Goal: Information Seeking & Learning: Learn about a topic

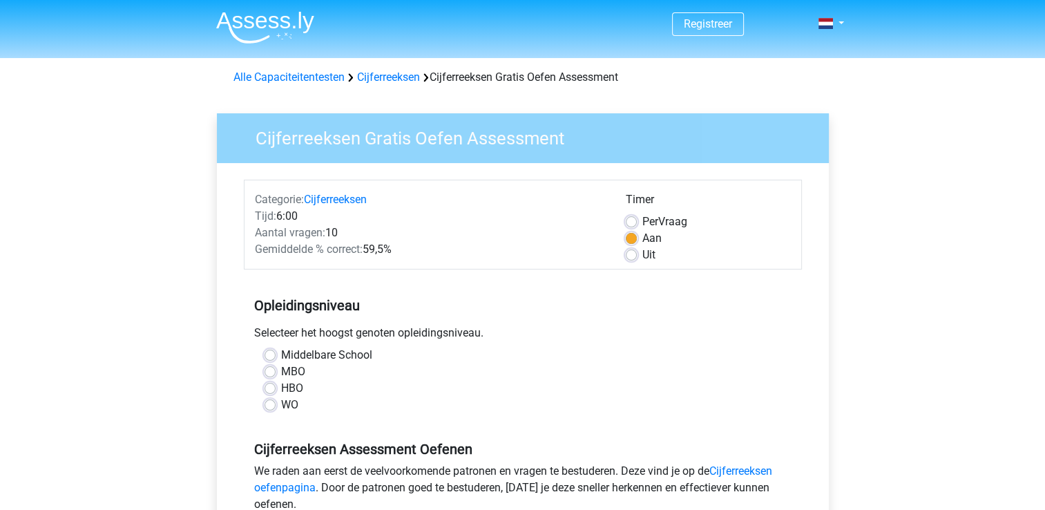
click at [281, 385] on label "HBO" at bounding box center [292, 388] width 22 height 17
click at [271, 385] on input "HBO" at bounding box center [269, 387] width 11 height 14
radio input "true"
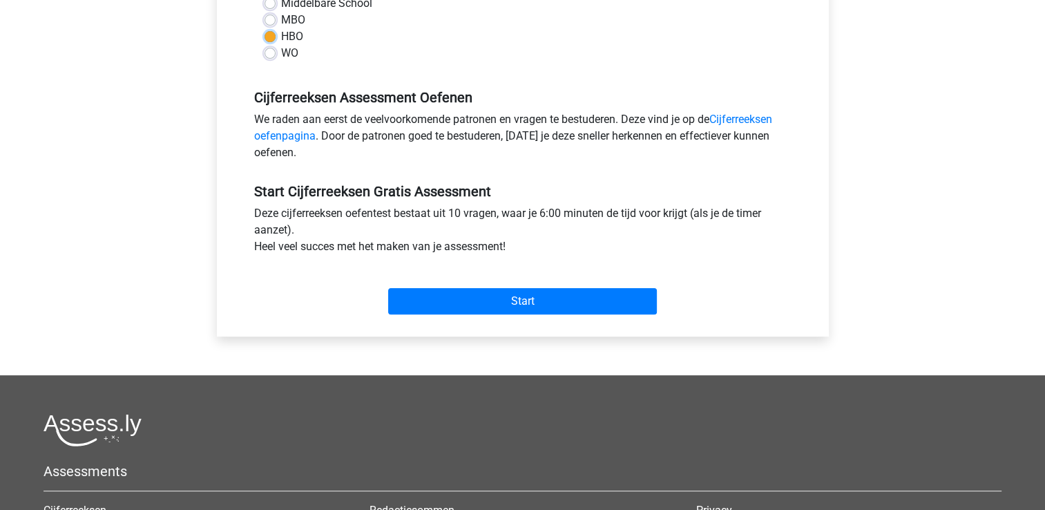
scroll to position [356, 0]
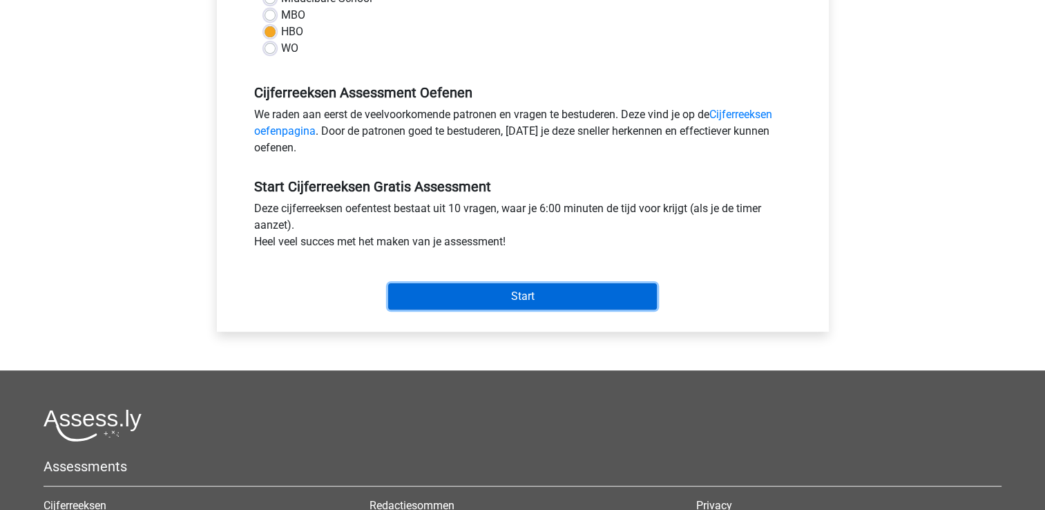
click at [486, 298] on input "Start" at bounding box center [522, 296] width 269 height 26
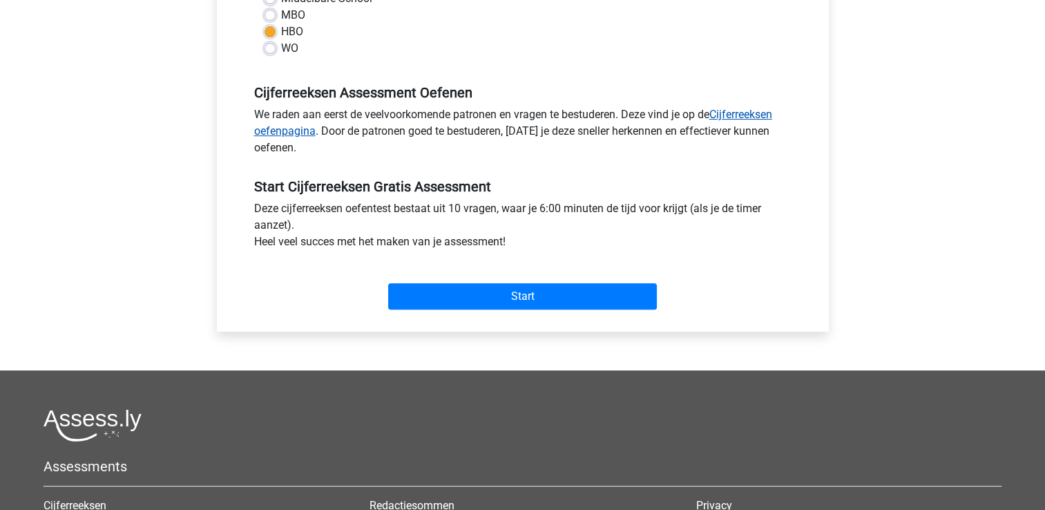
click at [735, 116] on link "Cijferreeksen oefenpagina" at bounding box center [513, 123] width 518 height 30
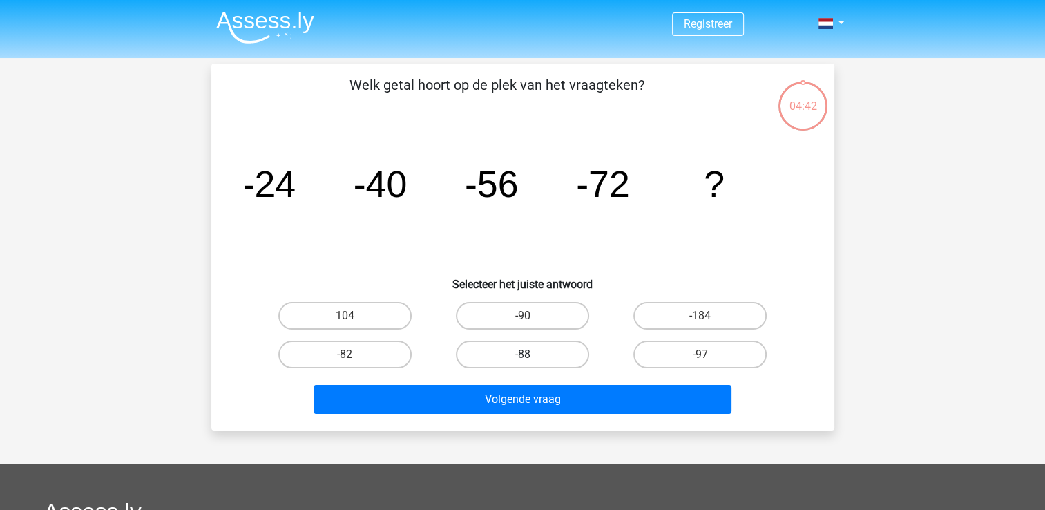
click at [503, 355] on label "-88" at bounding box center [522, 354] width 133 height 28
click at [522, 355] on input "-88" at bounding box center [526, 358] width 9 height 9
radio input "true"
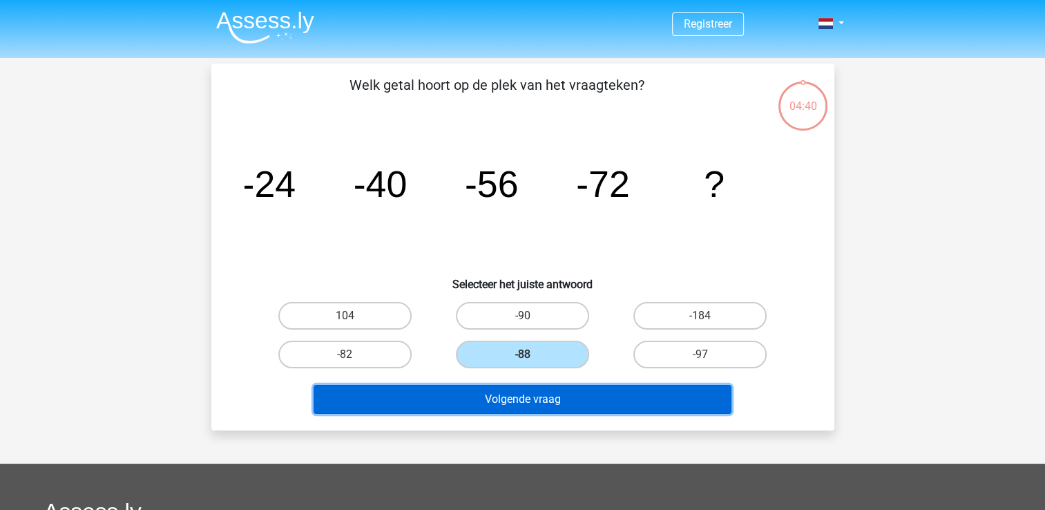
click at [500, 399] on button "Volgende vraag" at bounding box center [522, 399] width 418 height 29
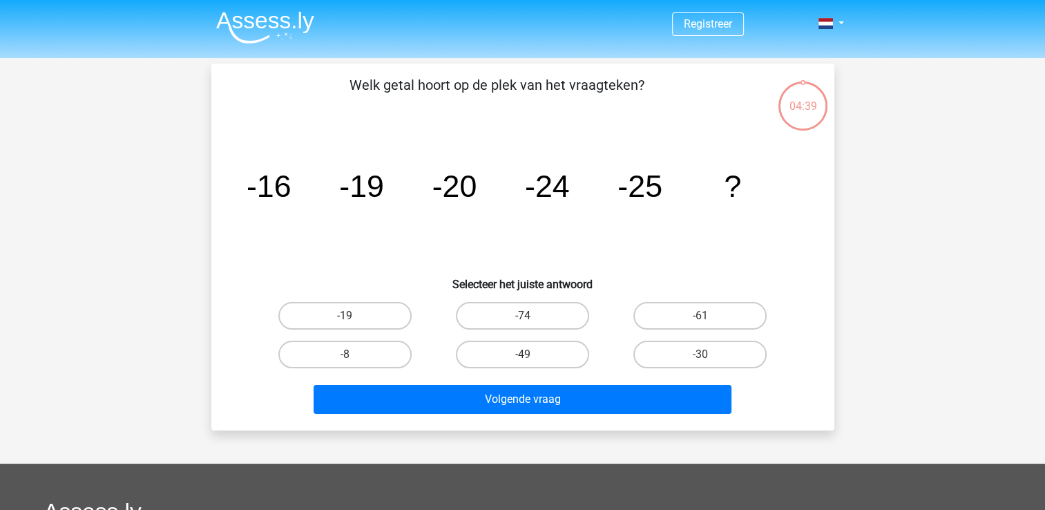
scroll to position [64, 0]
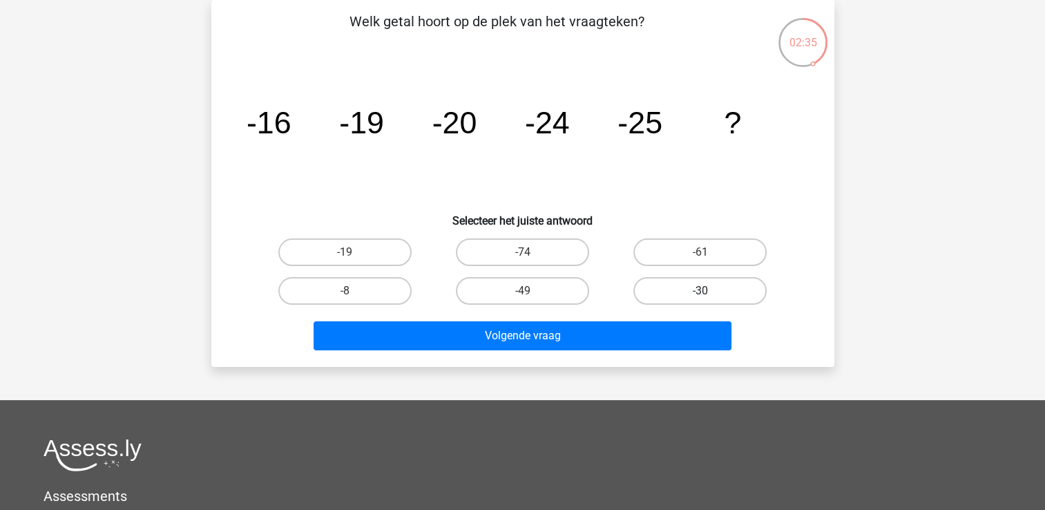
click at [703, 279] on label "-30" at bounding box center [699, 291] width 133 height 28
click at [703, 291] on input "-30" at bounding box center [704, 295] width 9 height 9
radio input "true"
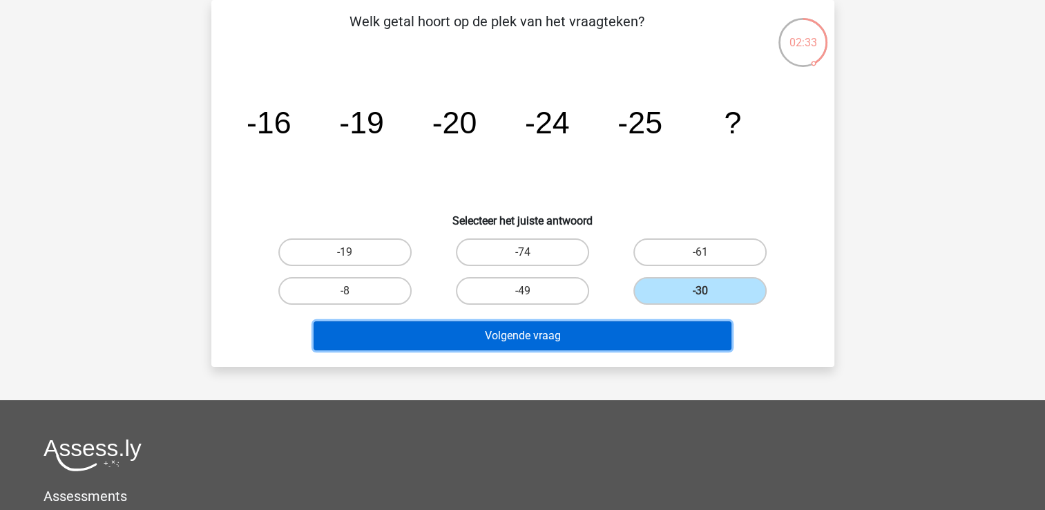
click at [544, 331] on button "Volgende vraag" at bounding box center [522, 335] width 418 height 29
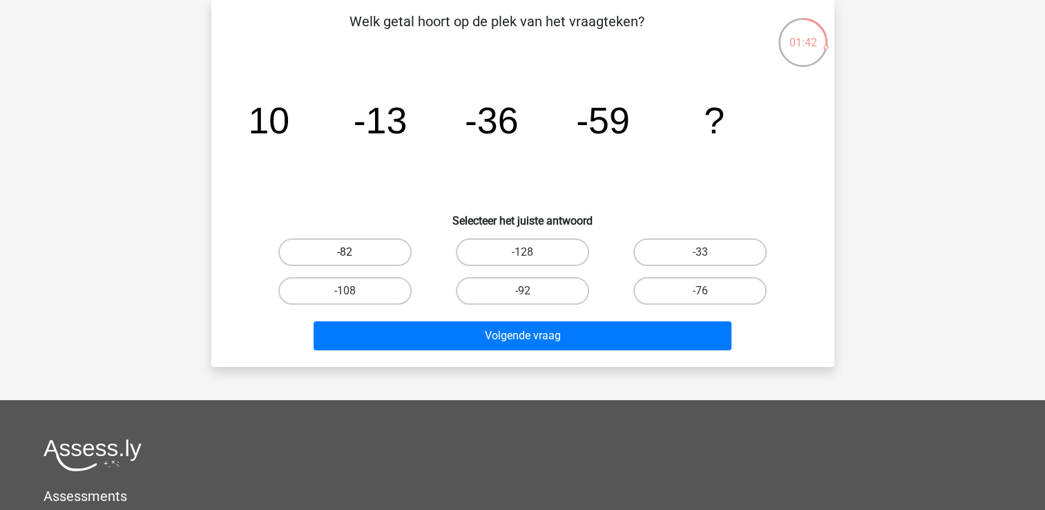
click at [327, 247] on label "-82" at bounding box center [344, 252] width 133 height 28
click at [345, 252] on input "-82" at bounding box center [349, 256] width 9 height 9
radio input "true"
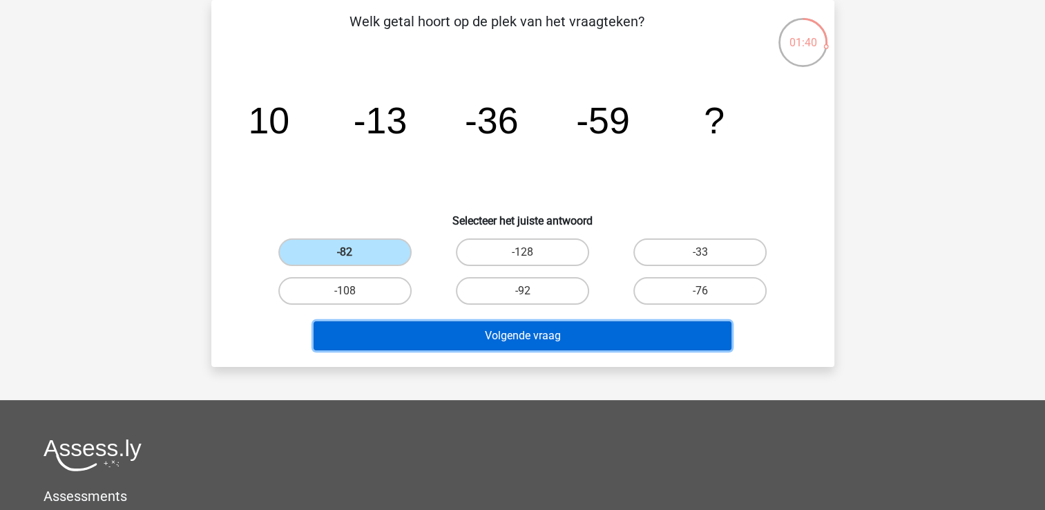
click at [434, 326] on button "Volgende vraag" at bounding box center [522, 335] width 418 height 29
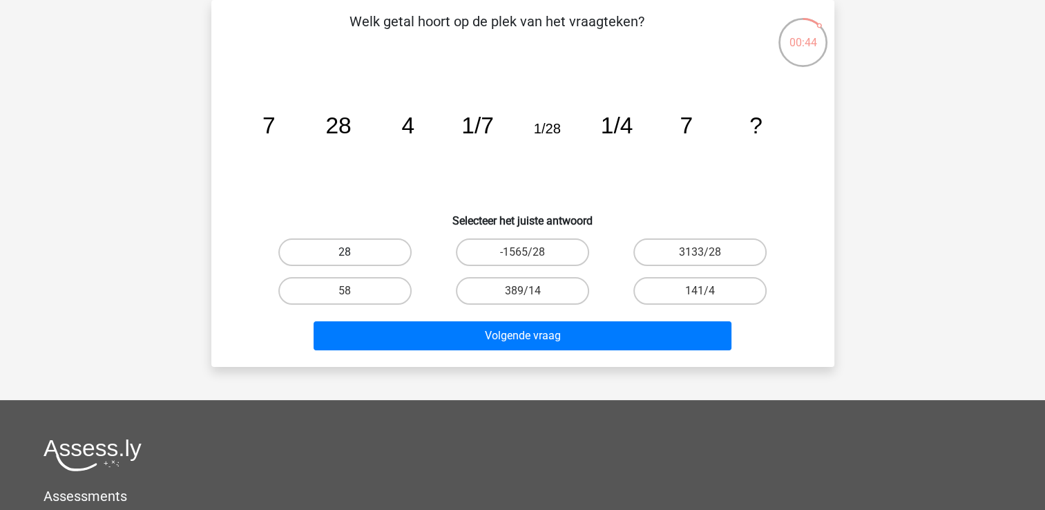
click at [349, 250] on label "28" at bounding box center [344, 252] width 133 height 28
click at [349, 252] on input "28" at bounding box center [349, 256] width 9 height 9
radio input "true"
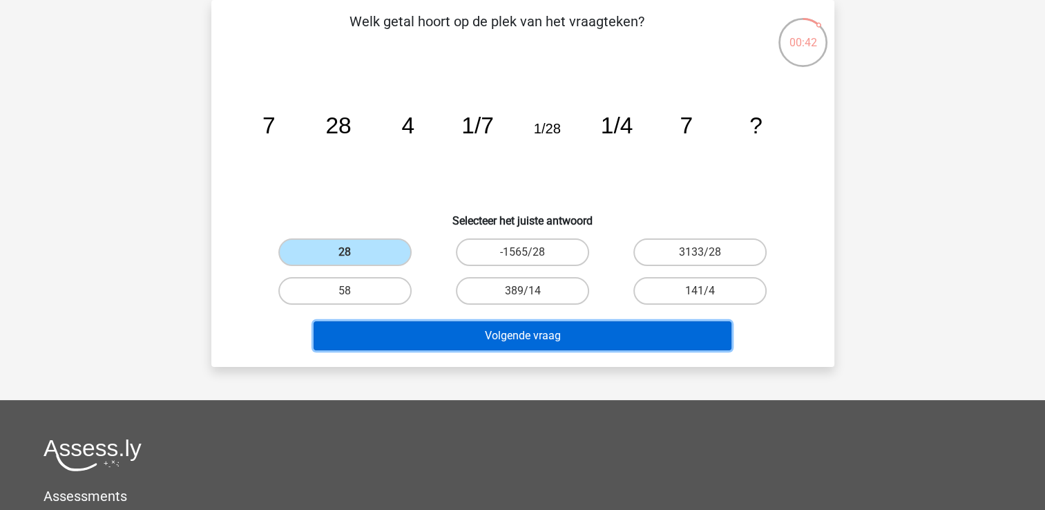
click at [423, 338] on button "Volgende vraag" at bounding box center [522, 335] width 418 height 29
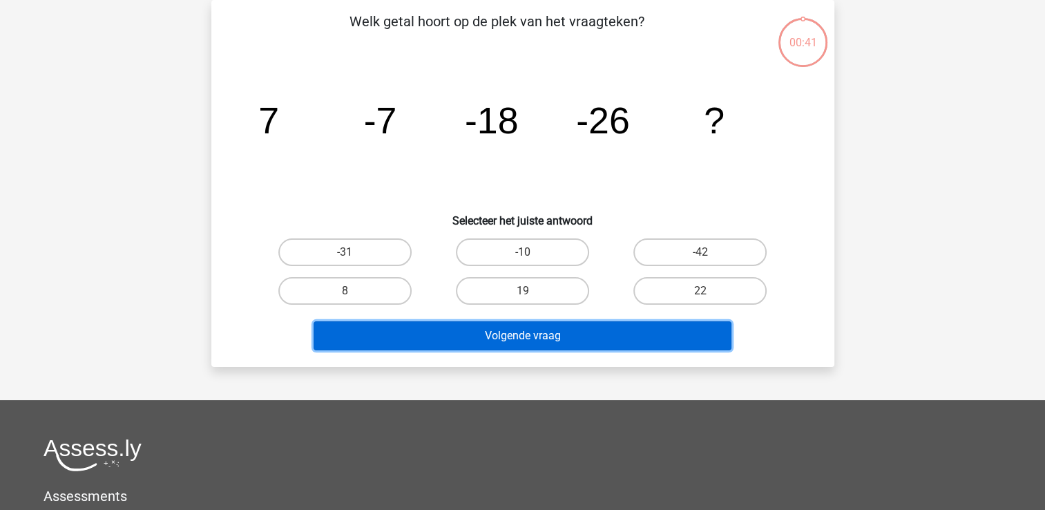
click at [501, 336] on button "Volgende vraag" at bounding box center [522, 335] width 418 height 29
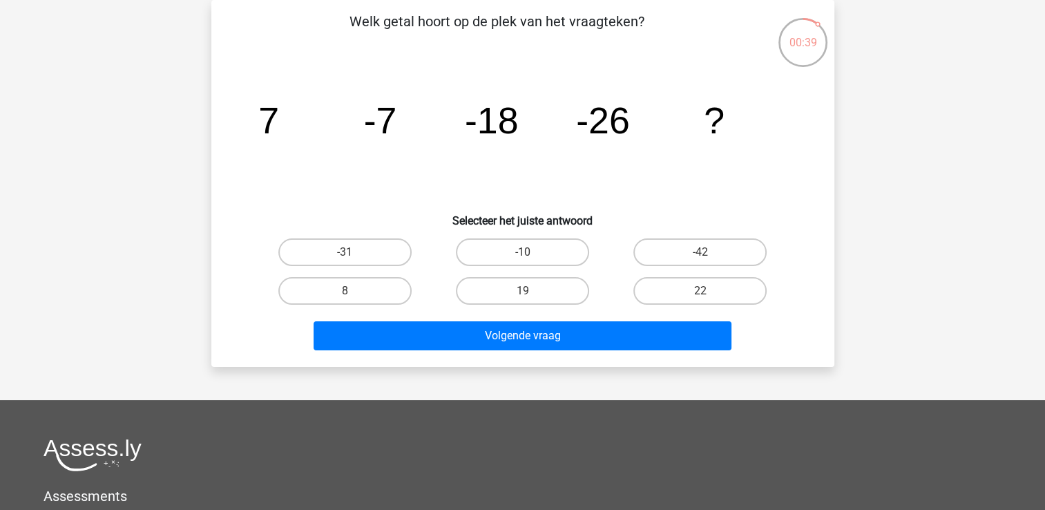
click at [409, 162] on icon "image/svg+xml 7 -7 -18 -26 ?" at bounding box center [522, 133] width 557 height 139
click at [529, 284] on label "19" at bounding box center [522, 291] width 133 height 28
click at [529, 291] on input "19" at bounding box center [526, 295] width 9 height 9
radio input "true"
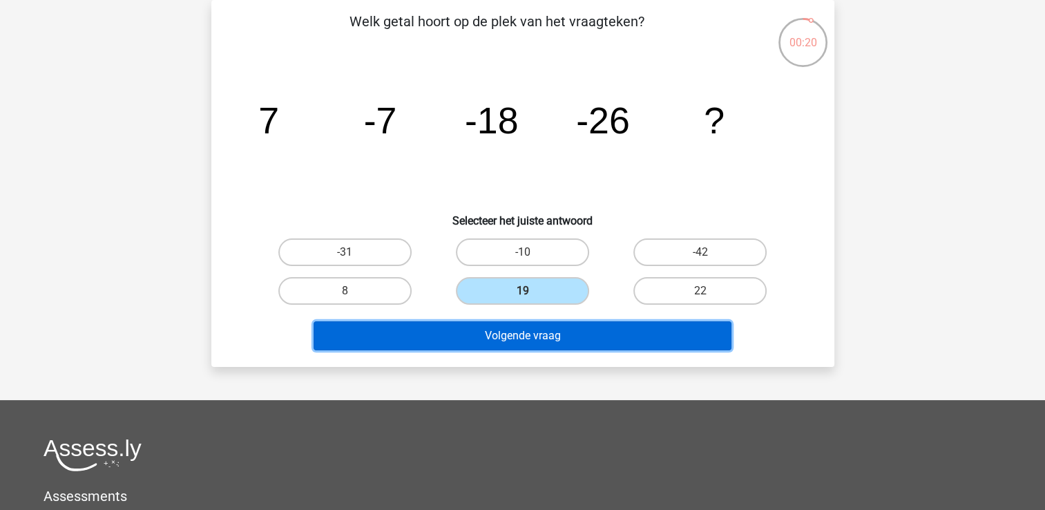
click at [501, 327] on button "Volgende vraag" at bounding box center [522, 335] width 418 height 29
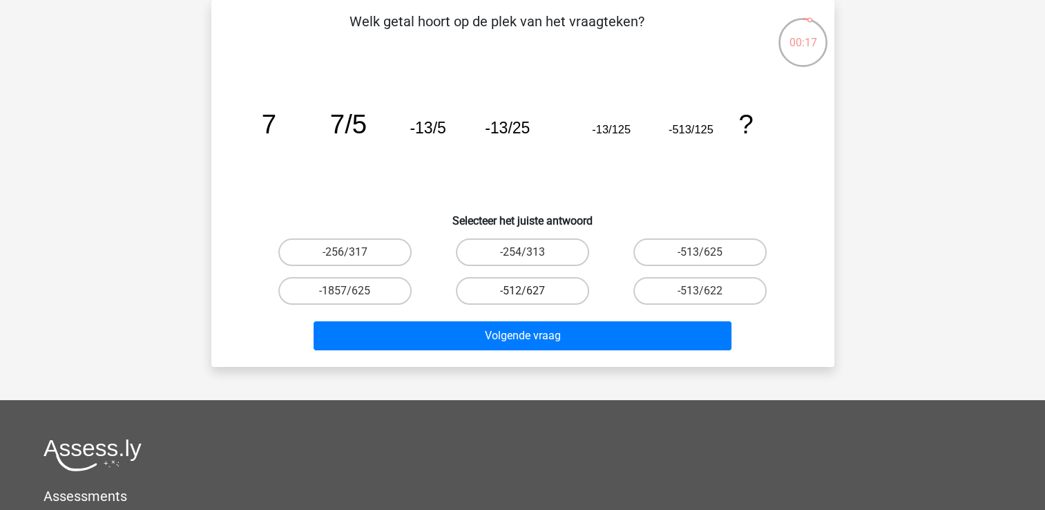
click at [516, 287] on label "-512/627" at bounding box center [522, 291] width 133 height 28
click at [522, 291] on input "-512/627" at bounding box center [526, 295] width 9 height 9
radio input "true"
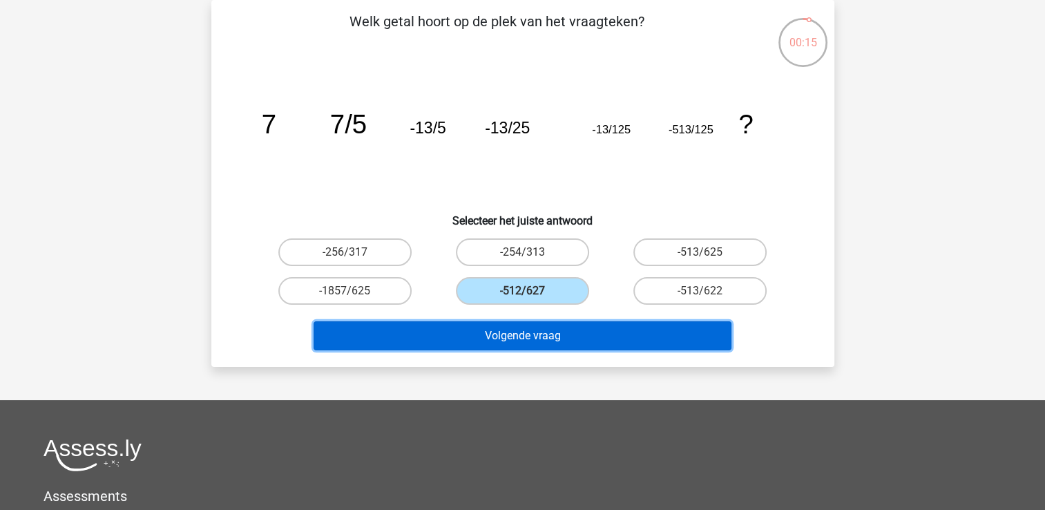
click at [512, 333] on button "Volgende vraag" at bounding box center [522, 335] width 418 height 29
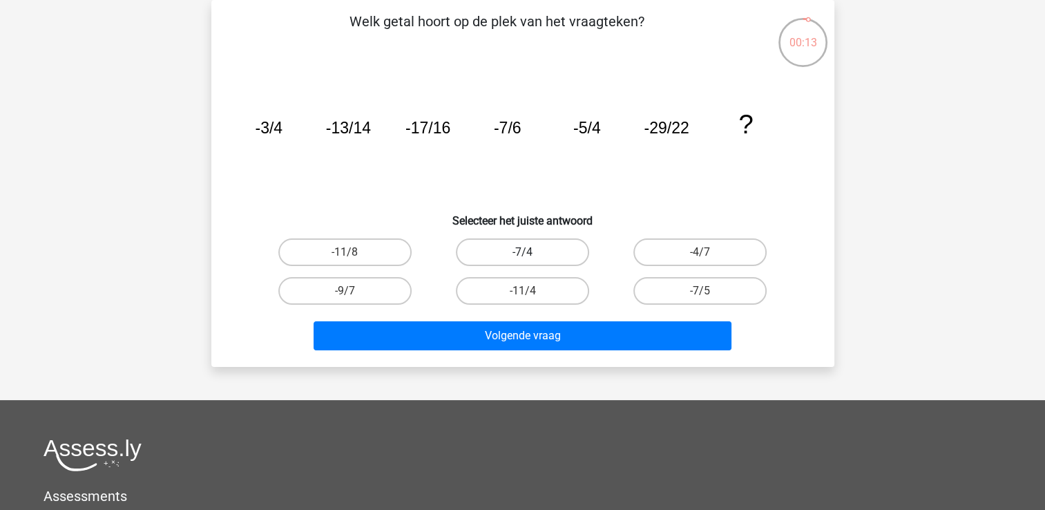
click at [511, 254] on label "-7/4" at bounding box center [522, 252] width 133 height 28
click at [522, 254] on input "-7/4" at bounding box center [526, 256] width 9 height 9
radio input "true"
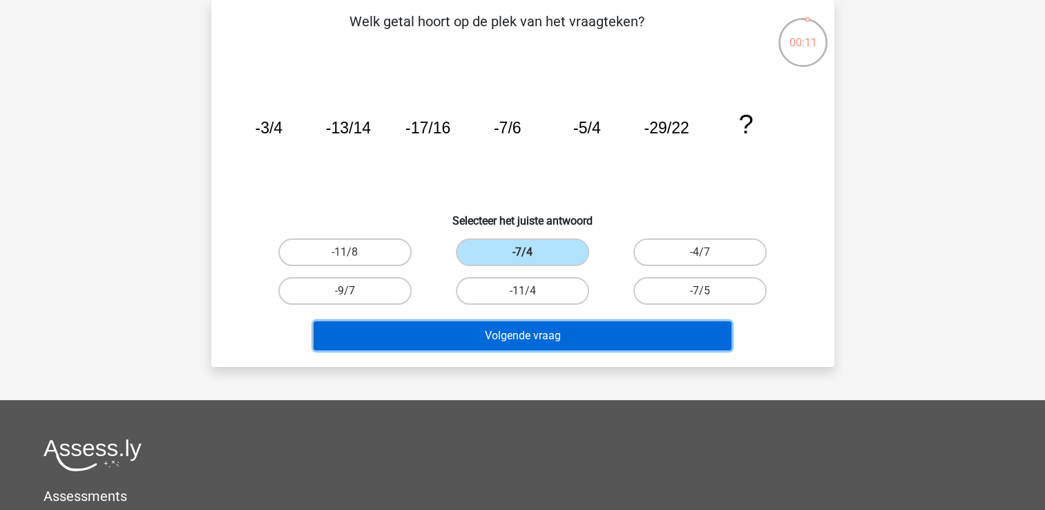
click at [497, 334] on button "Volgende vraag" at bounding box center [522, 335] width 418 height 29
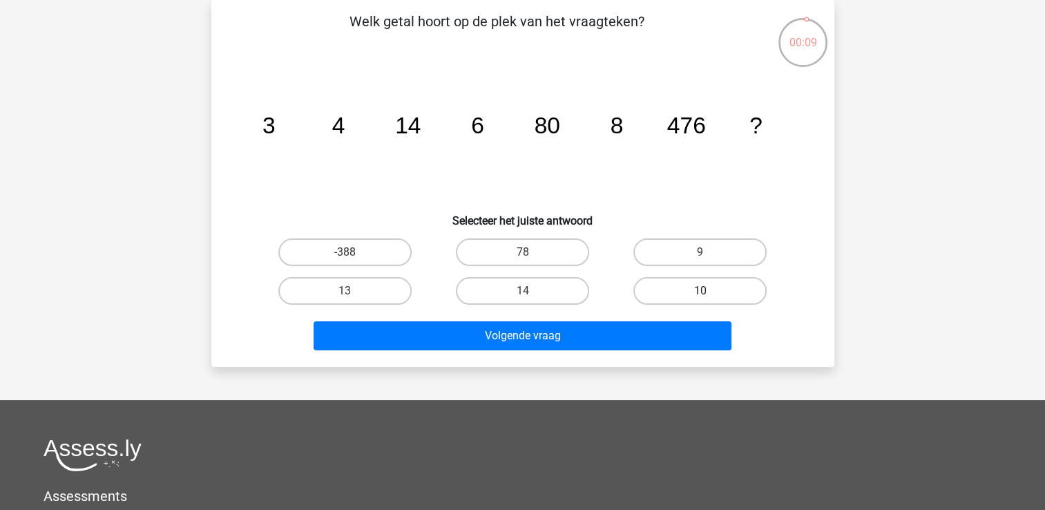
click at [691, 296] on label "10" at bounding box center [699, 291] width 133 height 28
click at [700, 296] on input "10" at bounding box center [704, 295] width 9 height 9
radio input "true"
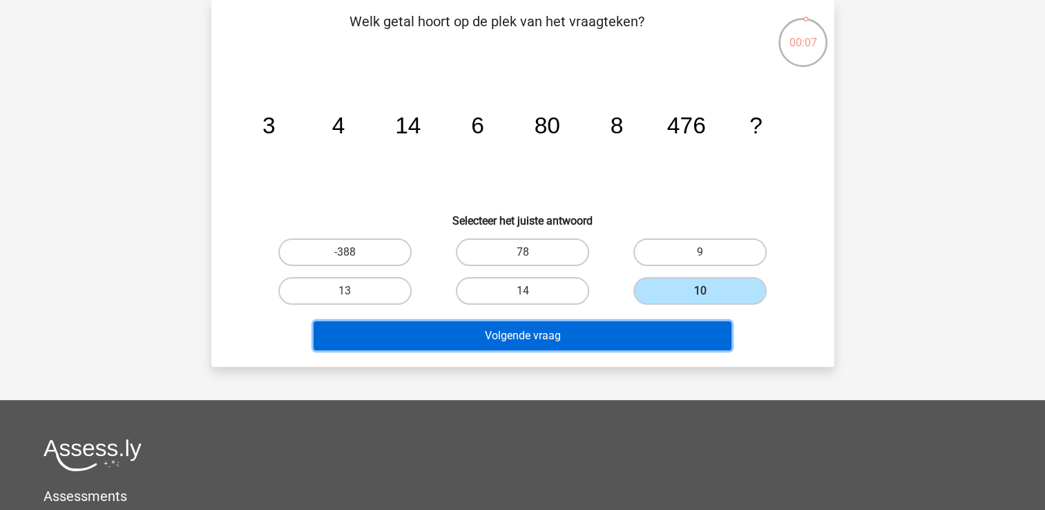
click at [615, 334] on button "Volgende vraag" at bounding box center [522, 335] width 418 height 29
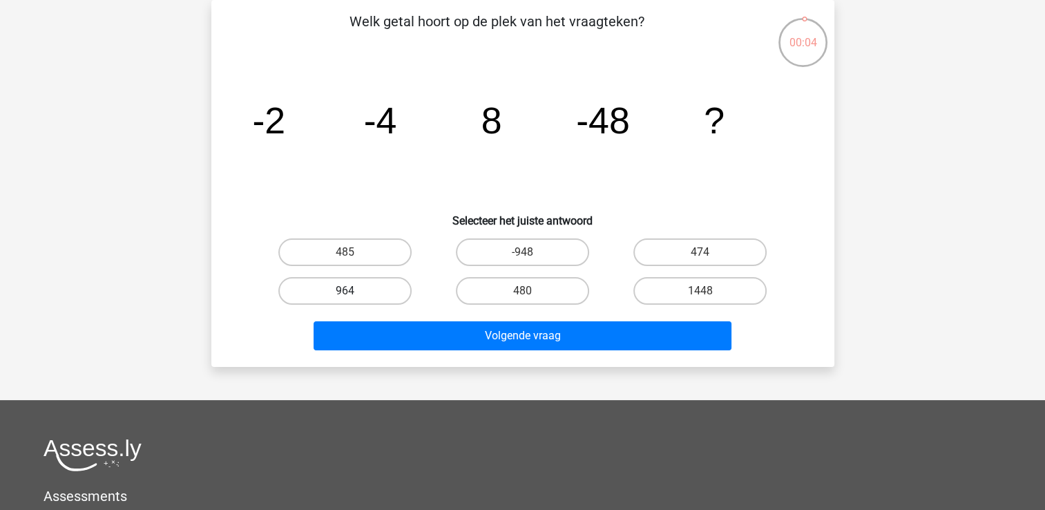
click at [360, 286] on label "964" at bounding box center [344, 291] width 133 height 28
click at [354, 291] on input "964" at bounding box center [349, 295] width 9 height 9
radio input "true"
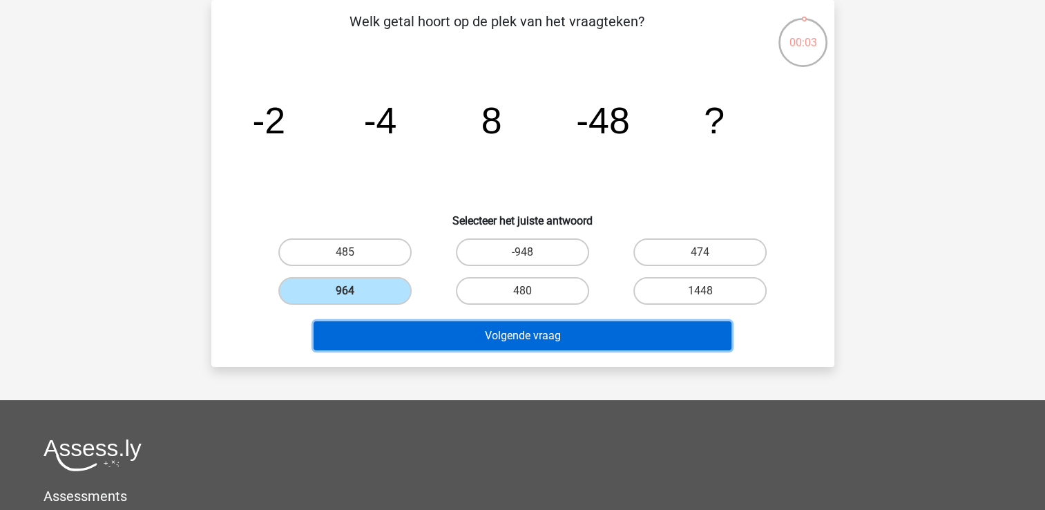
click at [430, 336] on button "Volgende vraag" at bounding box center [522, 335] width 418 height 29
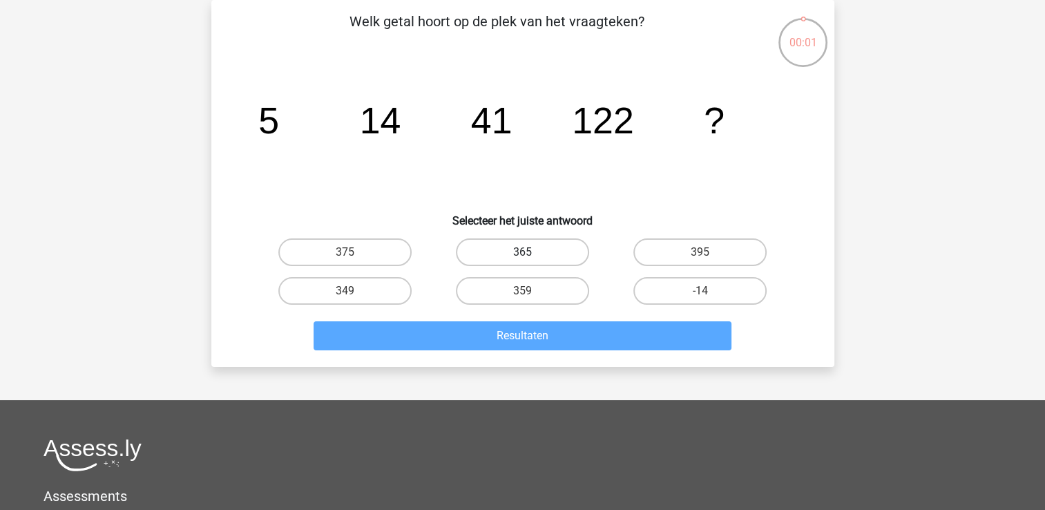
click at [532, 258] on label "365" at bounding box center [522, 252] width 133 height 28
click at [531, 258] on input "365" at bounding box center [526, 256] width 9 height 9
radio input "true"
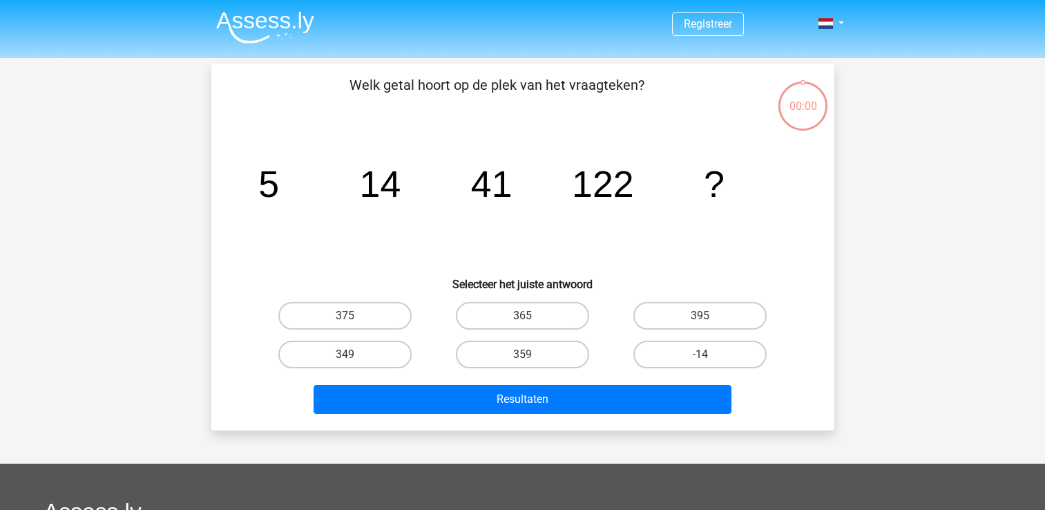
scroll to position [64, 0]
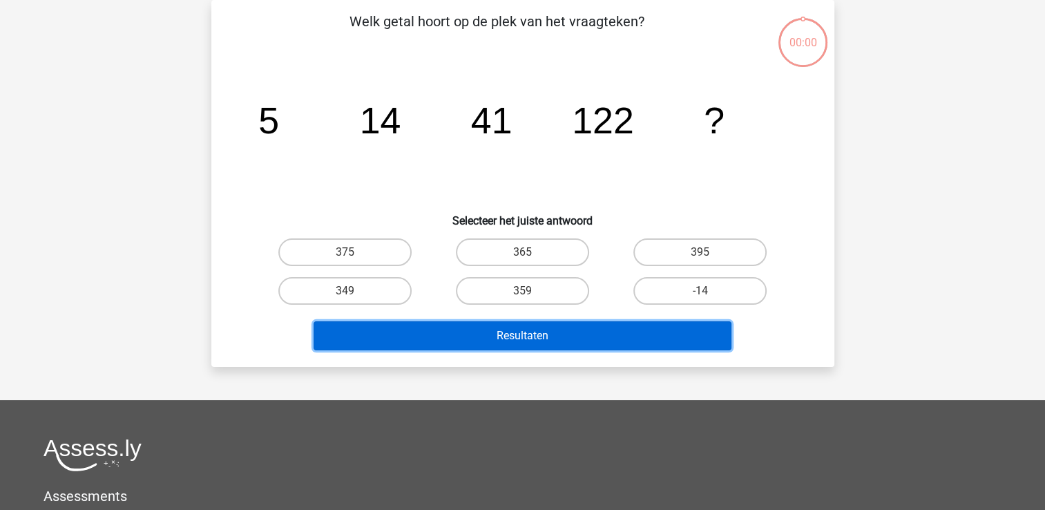
click at [514, 337] on button "Resultaten" at bounding box center [522, 335] width 418 height 29
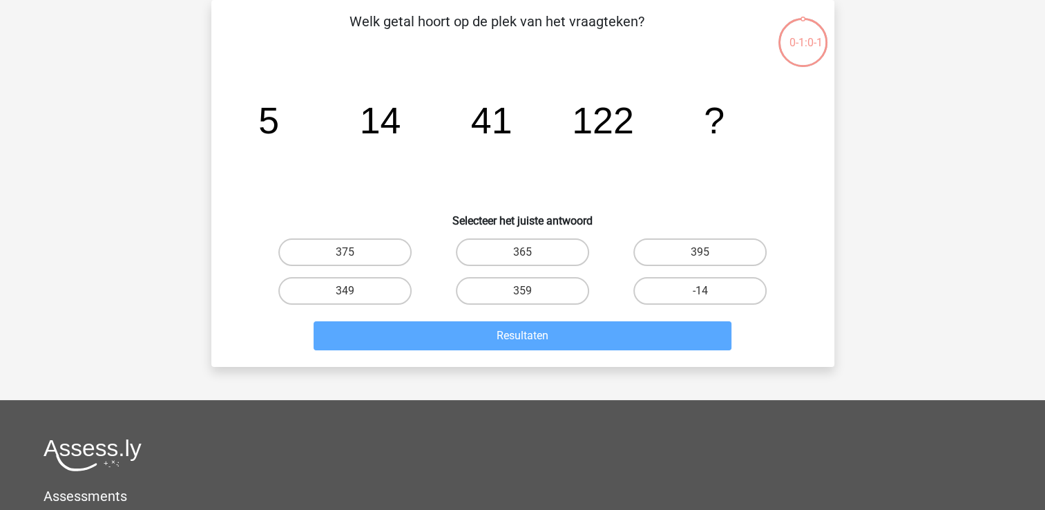
click at [793, 53] on div "0-1:0-1" at bounding box center [803, 32] width 52 height 52
click at [508, 252] on label "365" at bounding box center [522, 252] width 133 height 28
click at [522, 252] on input "365" at bounding box center [526, 256] width 9 height 9
radio input "true"
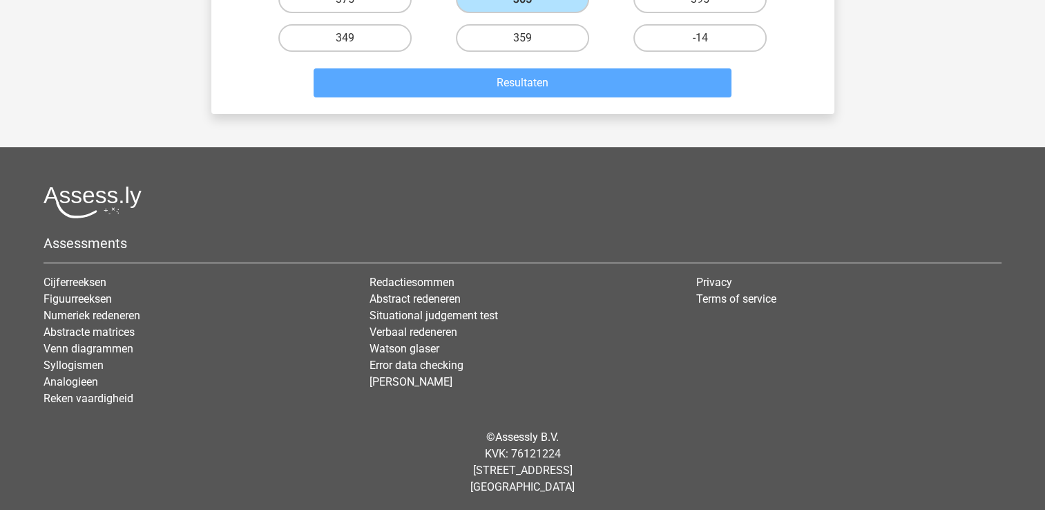
scroll to position [0, 0]
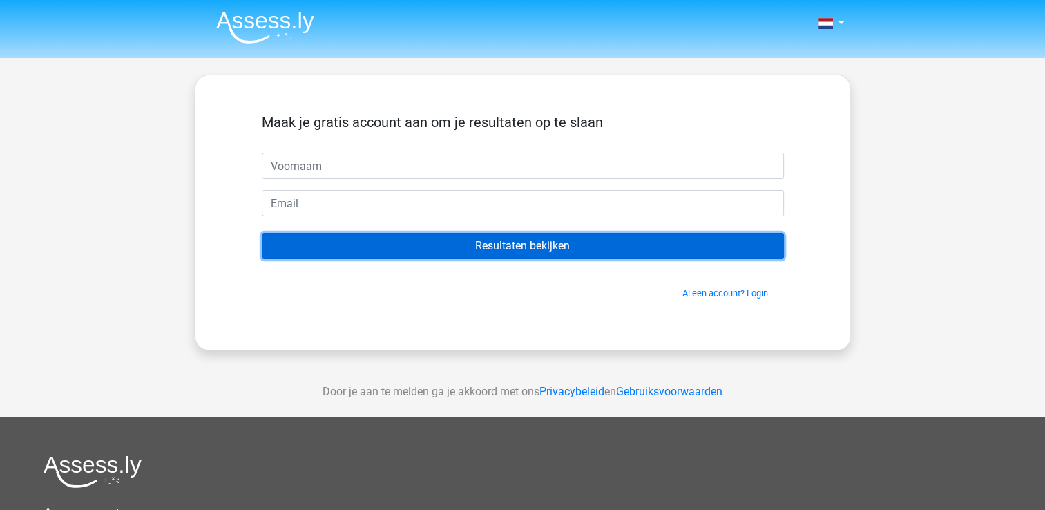
click at [547, 238] on input "Resultaten bekijken" at bounding box center [523, 246] width 522 height 26
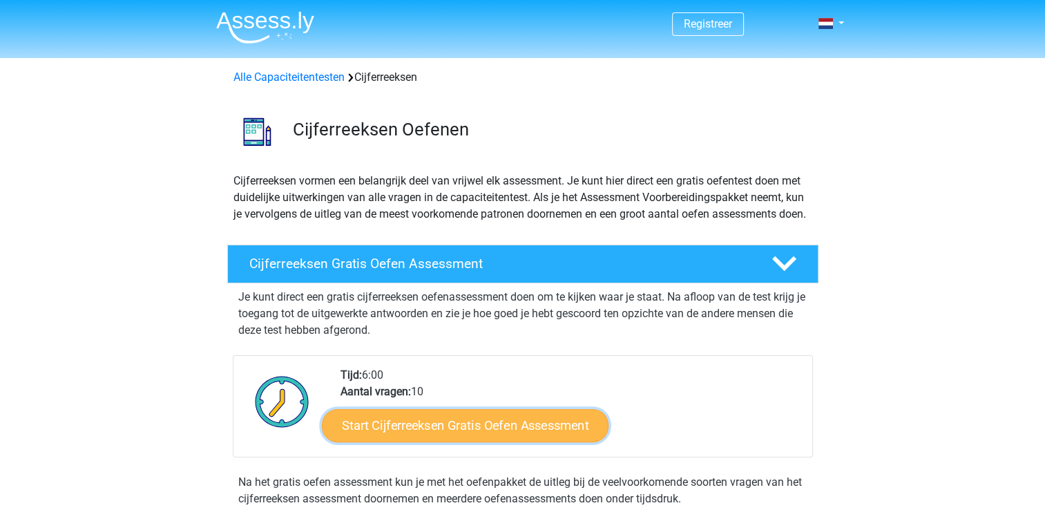
click at [481, 438] on link "Start Cijferreeksen Gratis Oefen Assessment" at bounding box center [465, 424] width 287 height 33
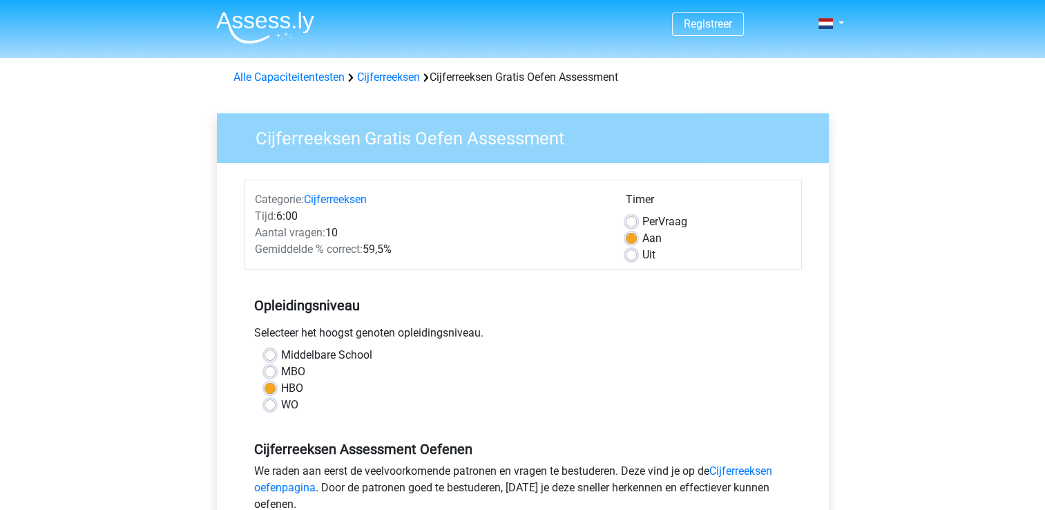
click at [642, 255] on label "Uit" at bounding box center [648, 255] width 13 height 17
click at [629, 255] on input "Uit" at bounding box center [631, 254] width 11 height 14
radio input "true"
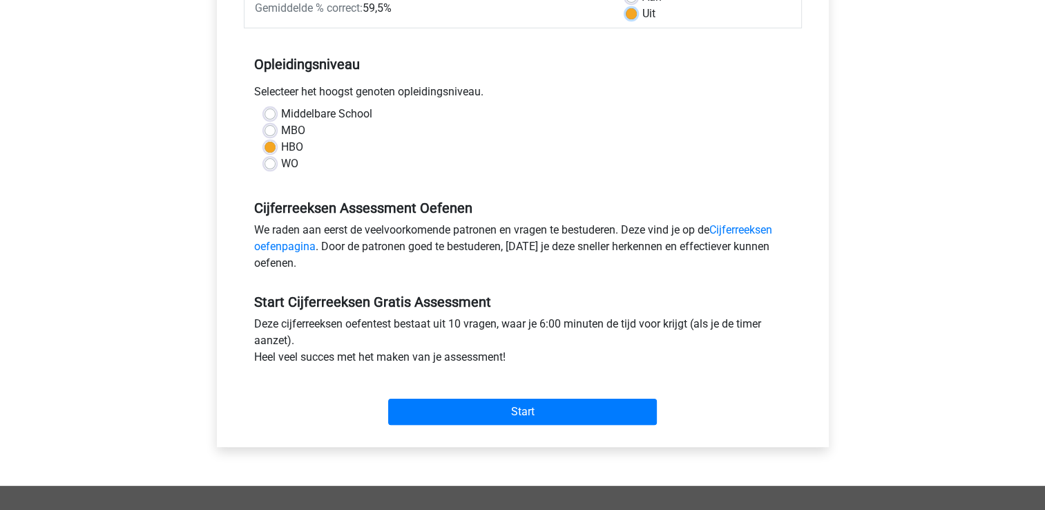
scroll to position [321, 0]
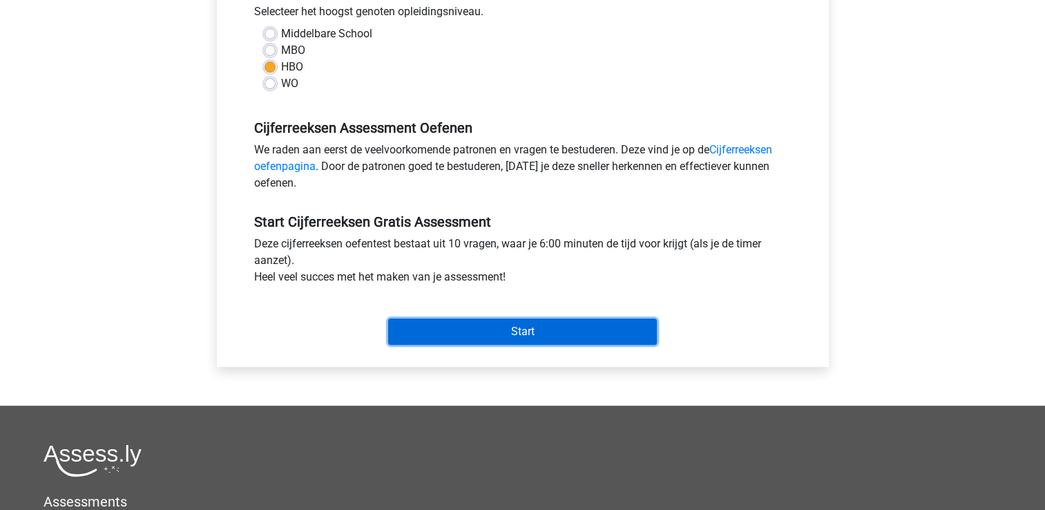
click at [536, 330] on input "Start" at bounding box center [522, 331] width 269 height 26
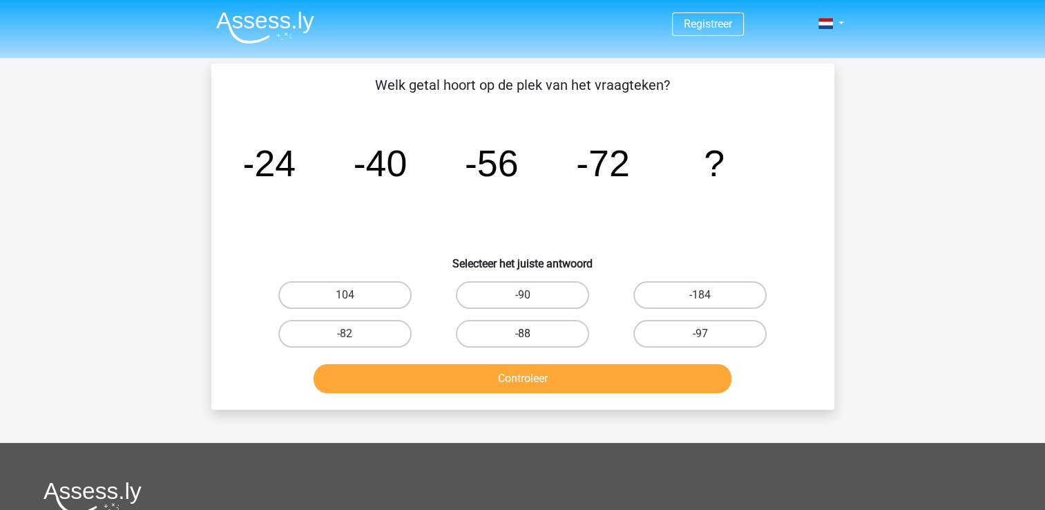
click at [499, 336] on label "-88" at bounding box center [522, 334] width 133 height 28
click at [522, 336] on input "-88" at bounding box center [526, 338] width 9 height 9
radio input "true"
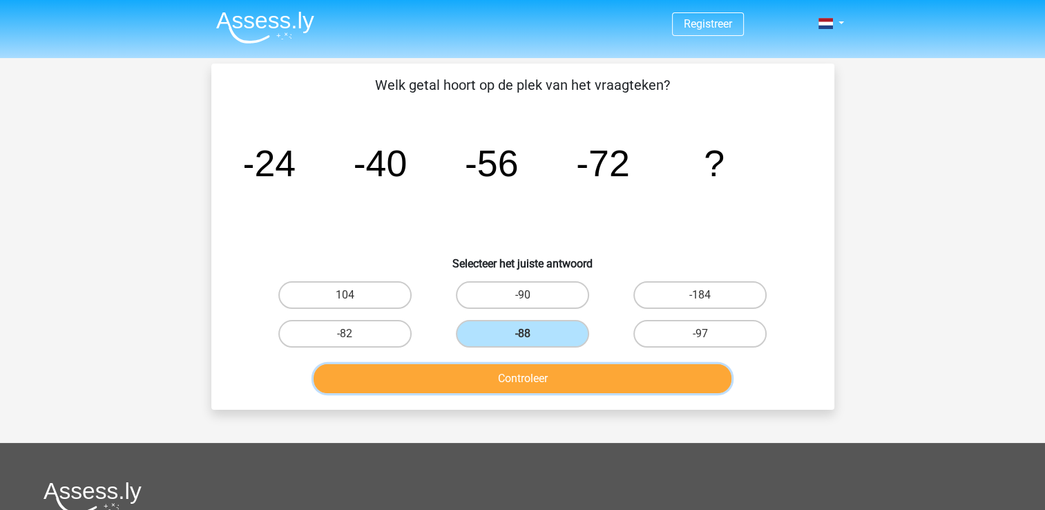
click at [496, 380] on button "Controleer" at bounding box center [522, 378] width 418 height 29
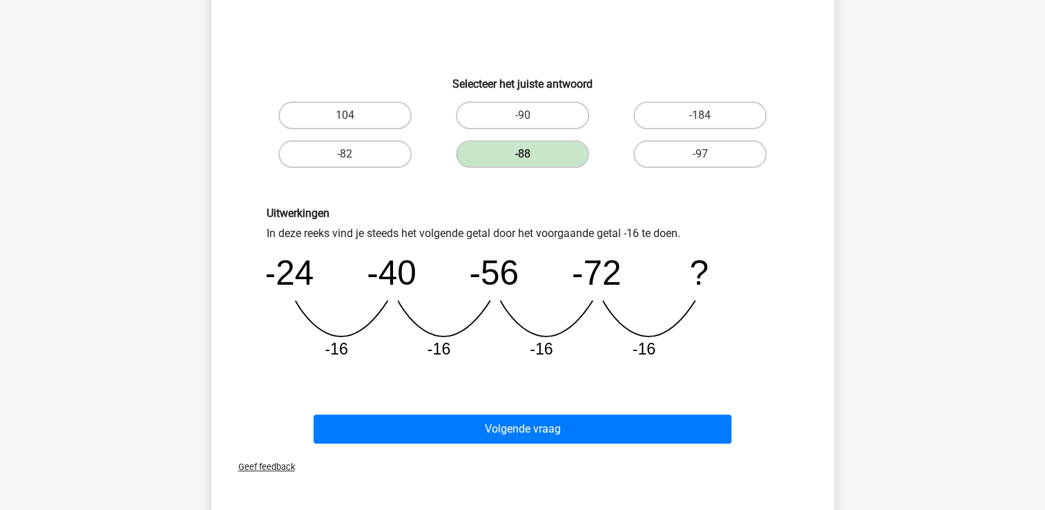
scroll to position [191, 0]
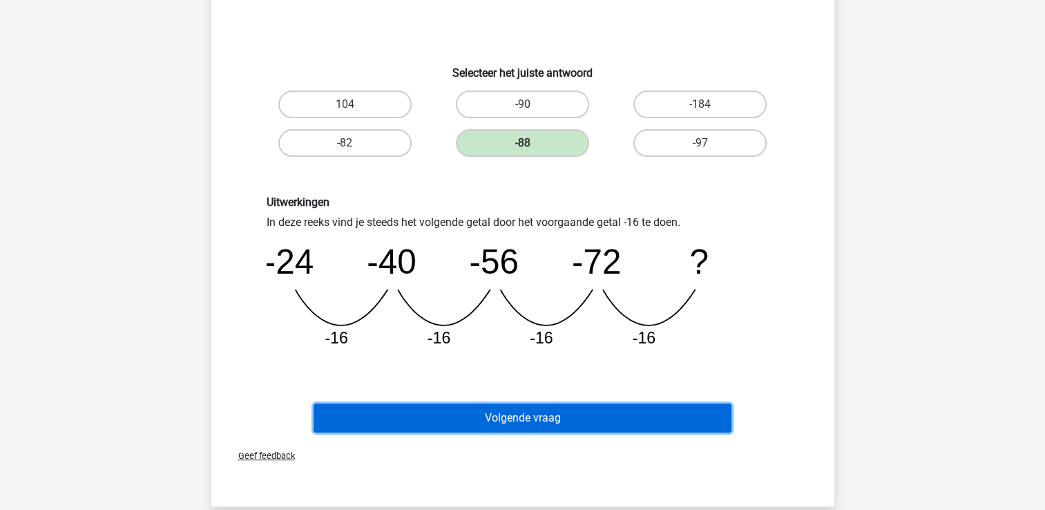
click at [522, 411] on button "Volgende vraag" at bounding box center [522, 417] width 418 height 29
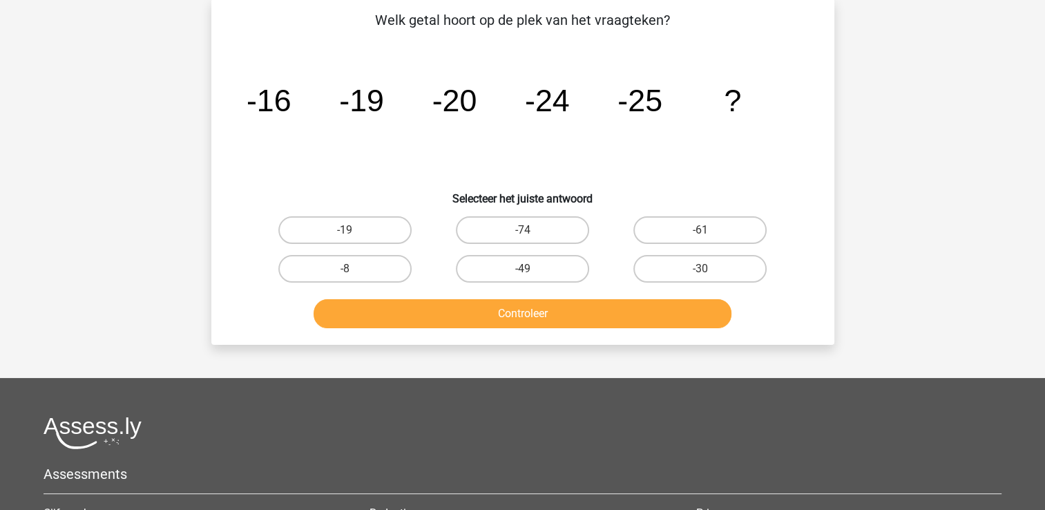
scroll to position [64, 0]
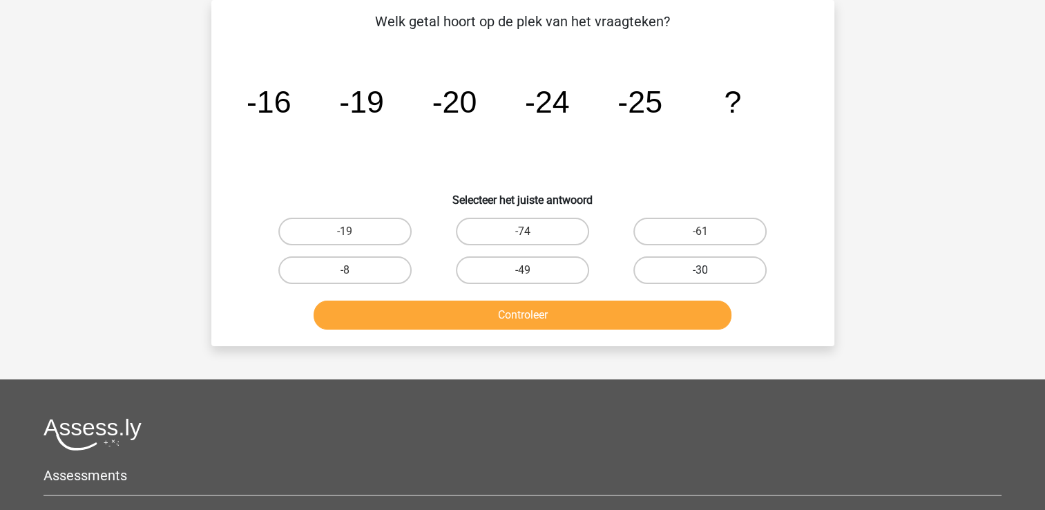
click at [740, 266] on label "-30" at bounding box center [699, 270] width 133 height 28
click at [709, 270] on input "-30" at bounding box center [704, 274] width 9 height 9
radio input "true"
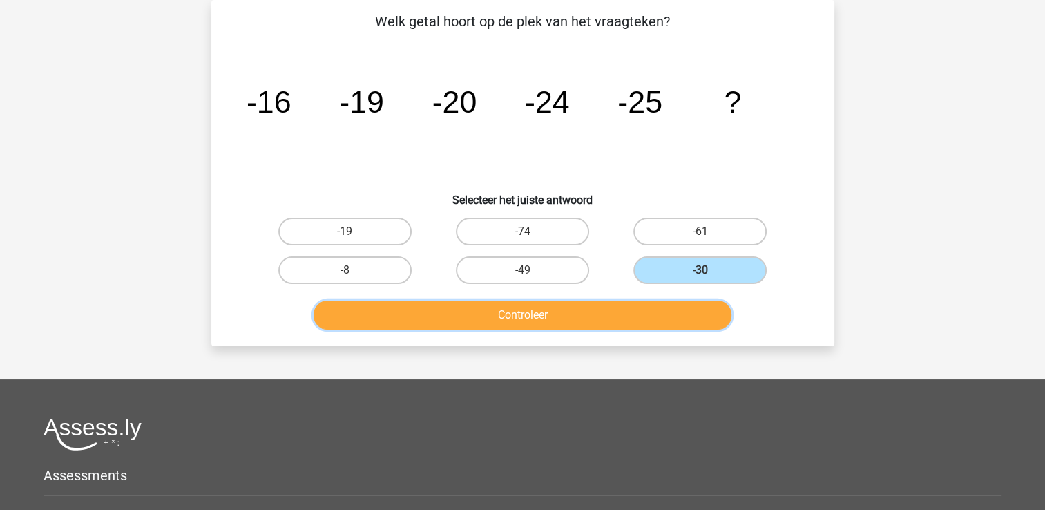
click at [590, 311] on button "Controleer" at bounding box center [522, 314] width 418 height 29
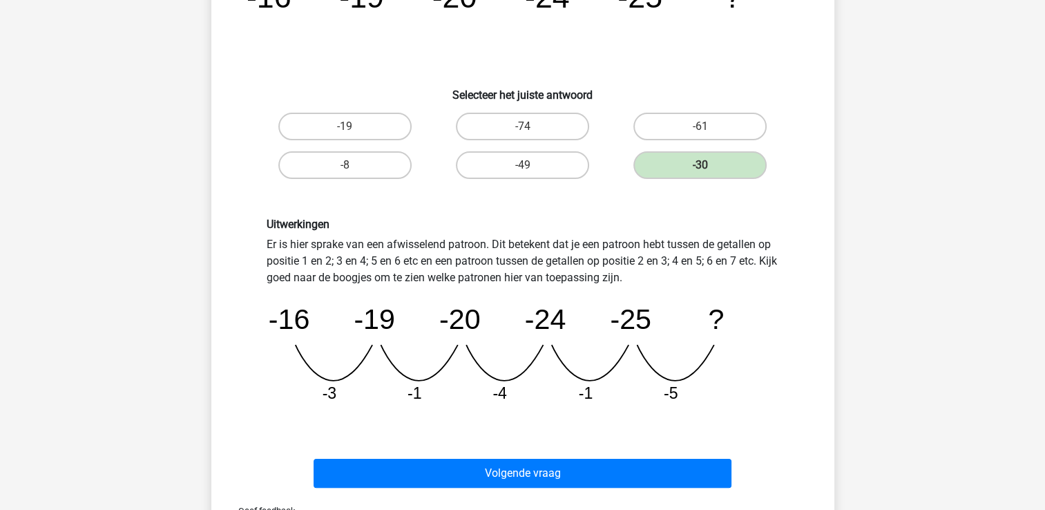
scroll to position [188, 0]
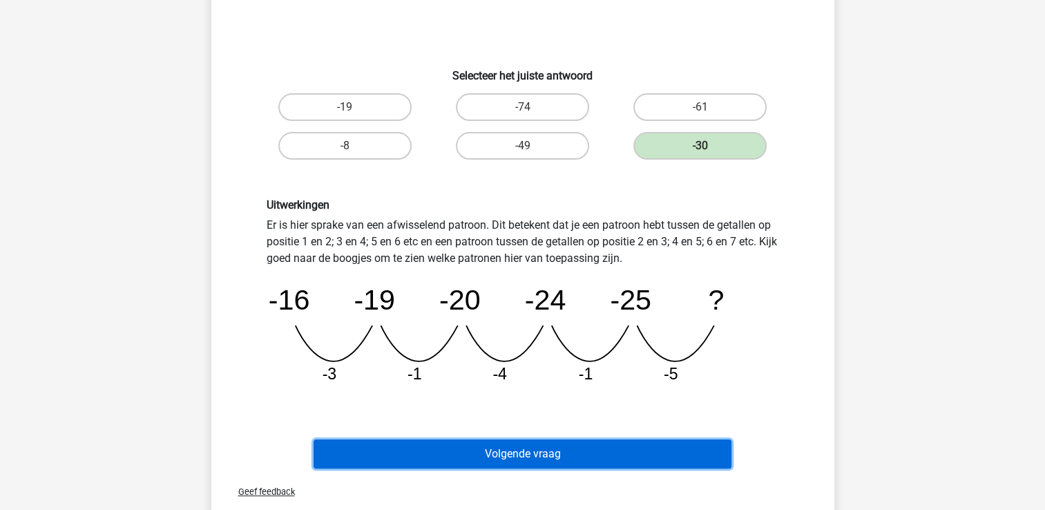
click at [608, 452] on button "Volgende vraag" at bounding box center [522, 453] width 418 height 29
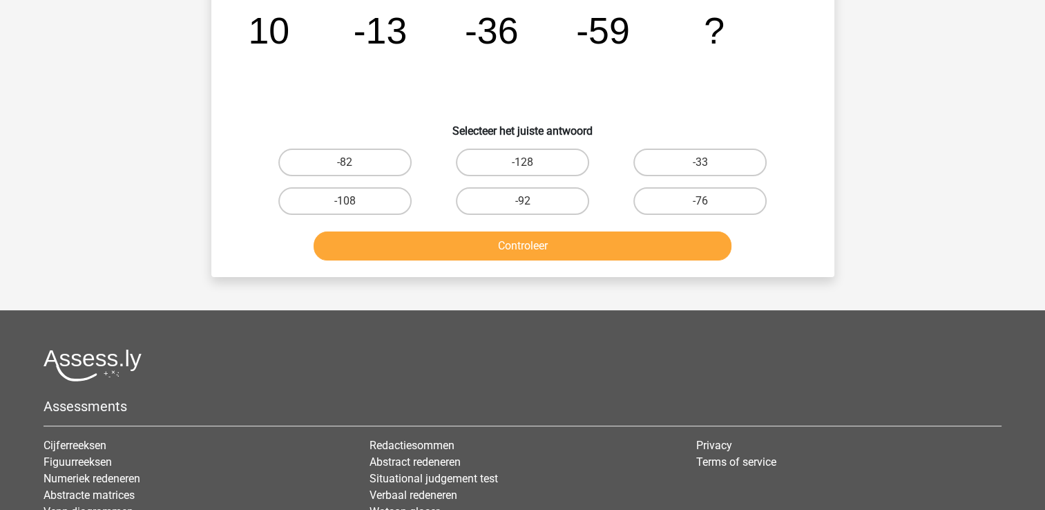
scroll to position [64, 0]
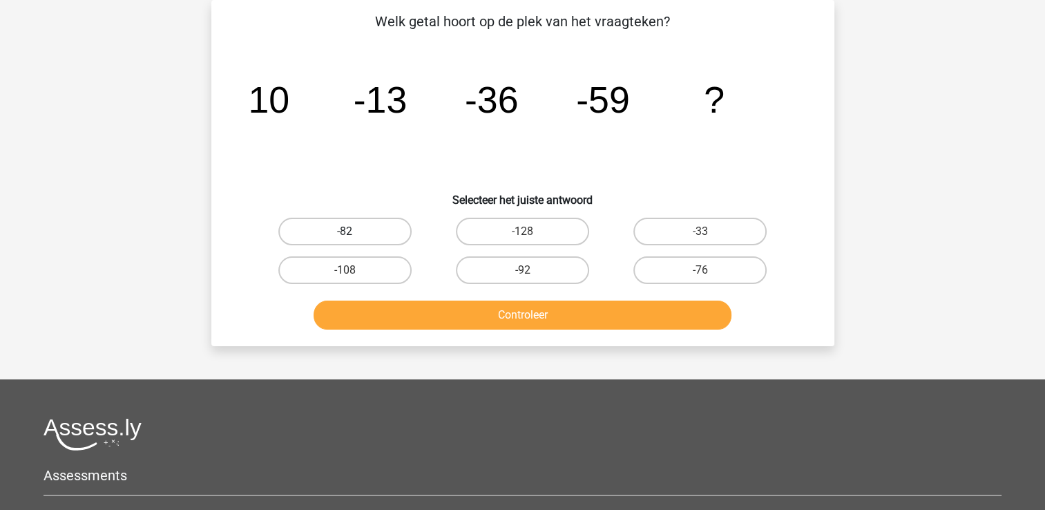
click at [334, 233] on label "-82" at bounding box center [344, 232] width 133 height 28
click at [345, 233] on input "-82" at bounding box center [349, 235] width 9 height 9
radio input "true"
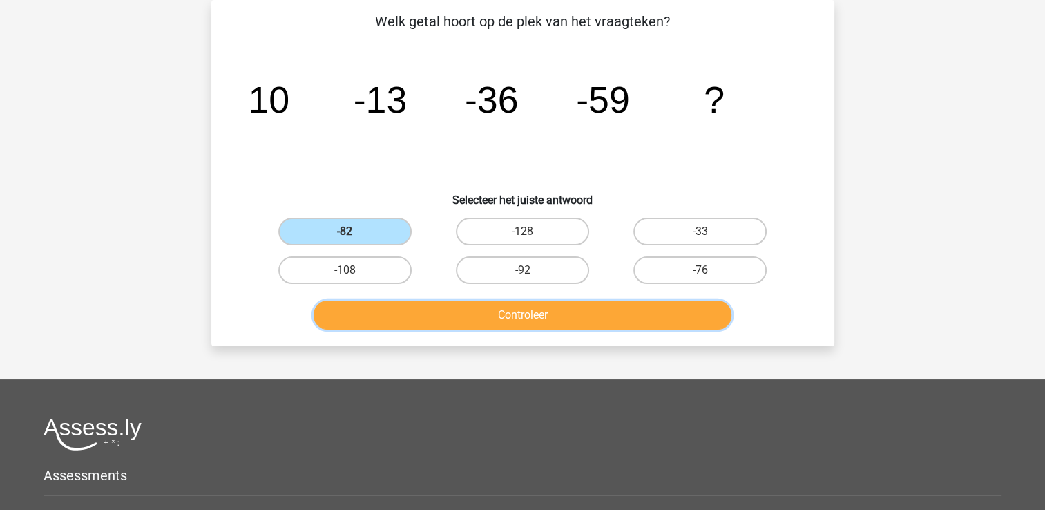
click at [414, 316] on button "Controleer" at bounding box center [522, 314] width 418 height 29
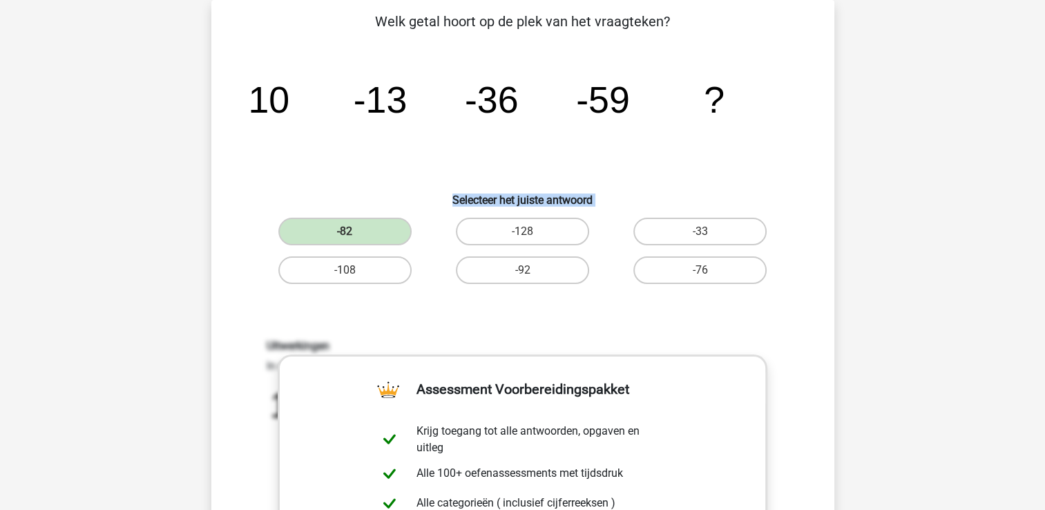
drag, startPoint x: 1044, startPoint y: 175, endPoint x: 1050, endPoint y: 259, distance: 83.7
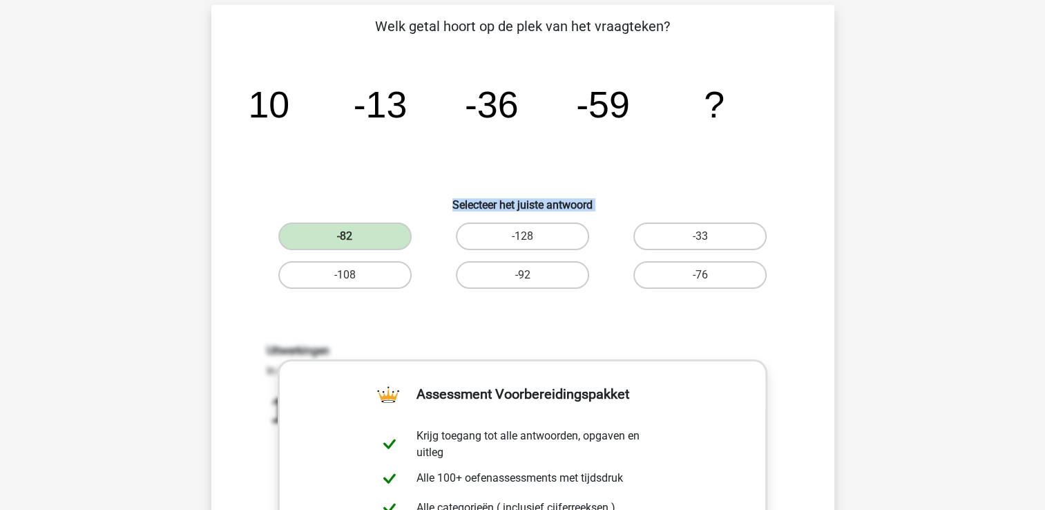
scroll to position [62, 0]
